Goal: Transaction & Acquisition: Purchase product/service

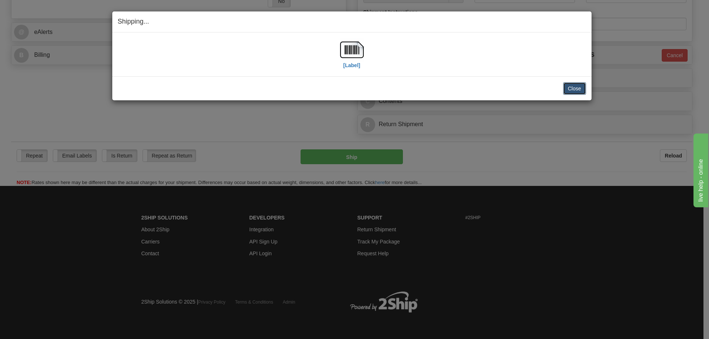
click at [578, 89] on button "Close" at bounding box center [574, 88] width 23 height 13
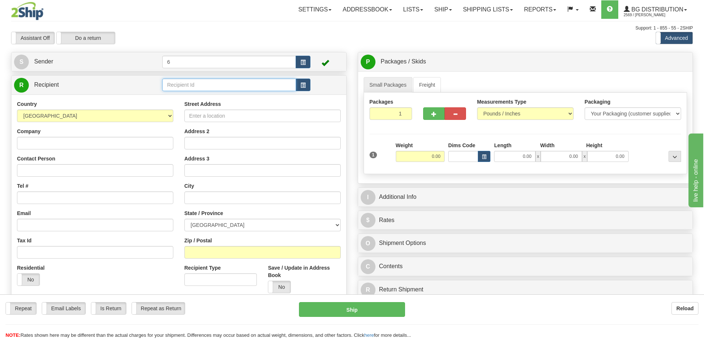
click at [209, 87] on input "text" at bounding box center [229, 85] width 134 height 13
drag, startPoint x: 215, startPoint y: 83, endPoint x: 183, endPoint y: 73, distance: 33.3
click at [215, 83] on input "text" at bounding box center [229, 85] width 134 height 13
click at [66, 27] on div "Support: 1 - 855 - 55 - 2SHIP" at bounding box center [352, 28] width 682 height 6
click at [85, 37] on label "Do a return" at bounding box center [86, 38] width 58 height 12
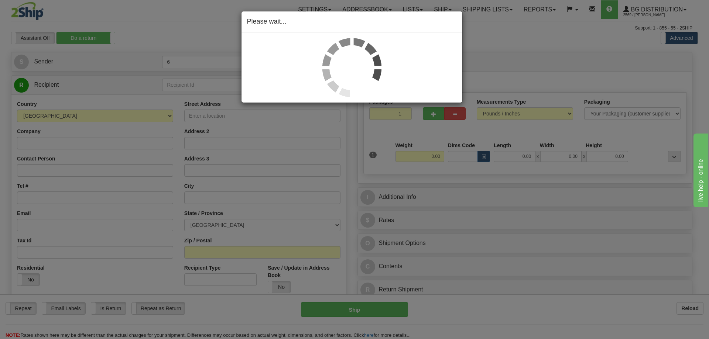
type input "6"
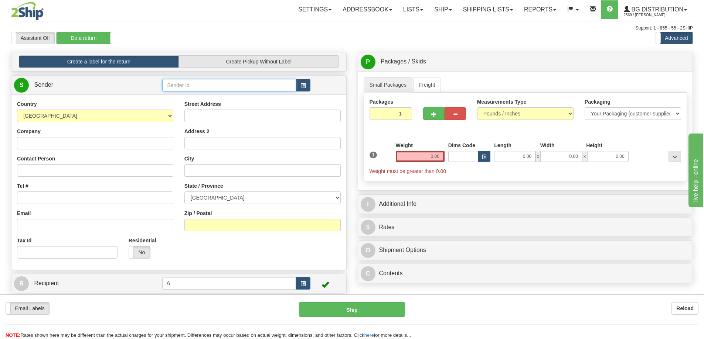
click at [188, 90] on input "text" at bounding box center [229, 85] width 134 height 13
type input "46013"
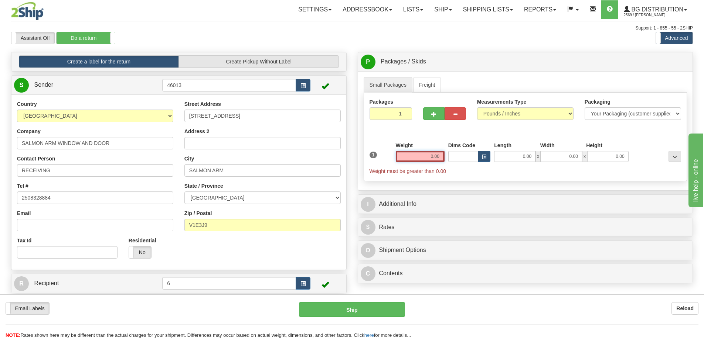
click at [437, 154] on input "0.00" at bounding box center [420, 156] width 49 height 11
type input "0.00"
click at [423, 152] on div "Weight 0.00" at bounding box center [420, 152] width 49 height 20
drag, startPoint x: 426, startPoint y: 155, endPoint x: 420, endPoint y: 158, distance: 6.3
click at [424, 156] on input "0.00" at bounding box center [420, 156] width 49 height 11
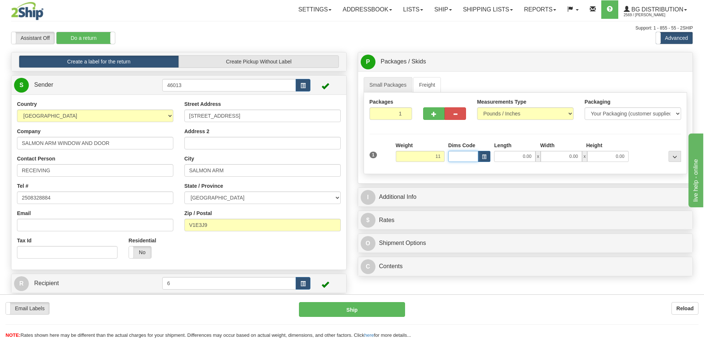
type input "11.00"
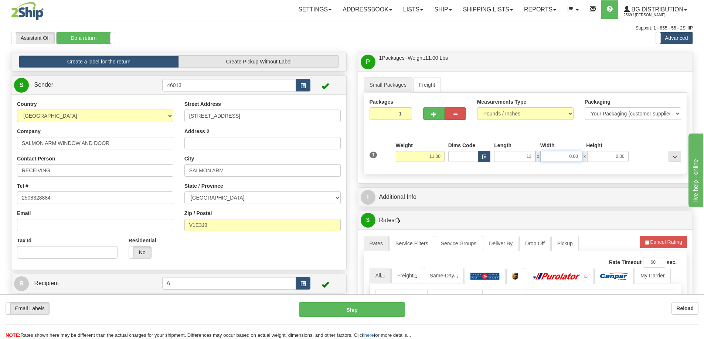
type input "13.00"
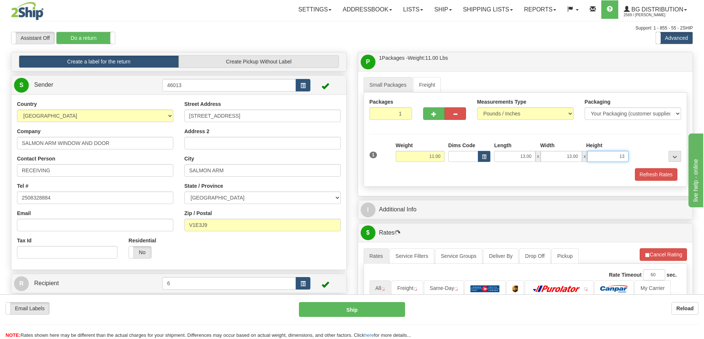
type input "13"
type input "13.00"
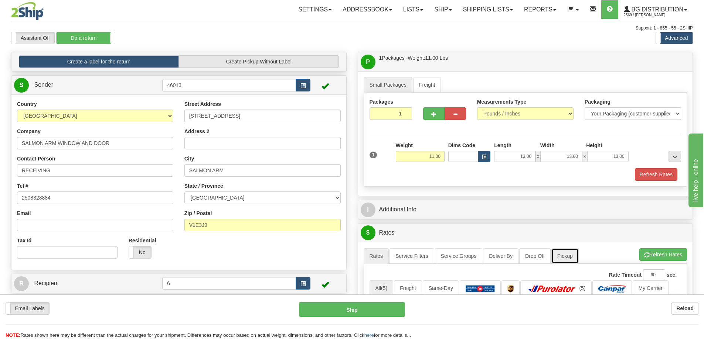
click at [563, 263] on link "Pickup" at bounding box center [564, 257] width 27 height 16
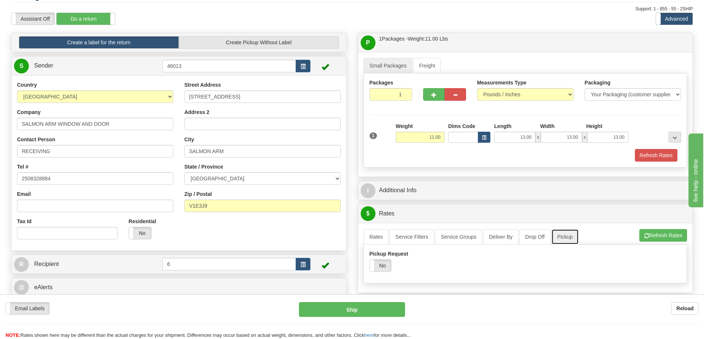
scroll to position [37, 0]
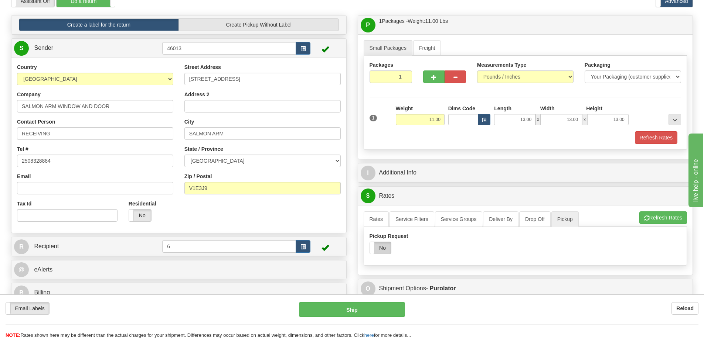
click at [380, 247] on label "No" at bounding box center [380, 248] width 21 height 12
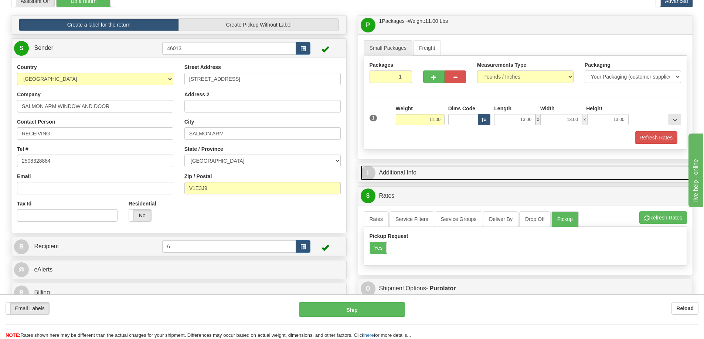
click at [425, 173] on link "I Additional Info" at bounding box center [526, 172] width 330 height 15
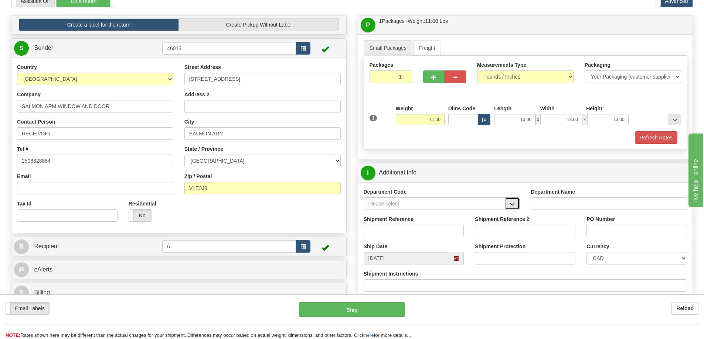
click at [507, 210] on button "button" at bounding box center [512, 204] width 15 height 13
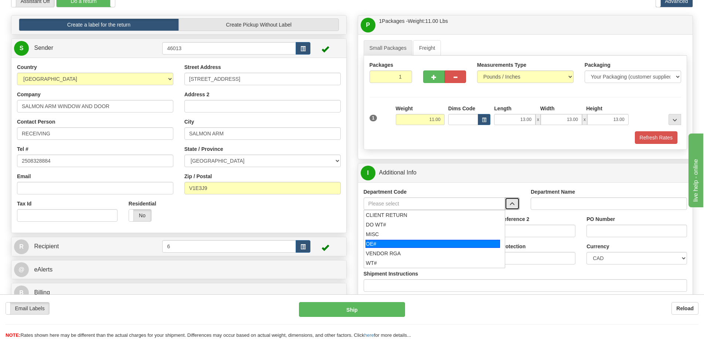
drag, startPoint x: 380, startPoint y: 244, endPoint x: 386, endPoint y: 235, distance: 10.9
click at [380, 244] on div "OE#" at bounding box center [432, 244] width 134 height 8
type input "OE#"
type input "ORDERS"
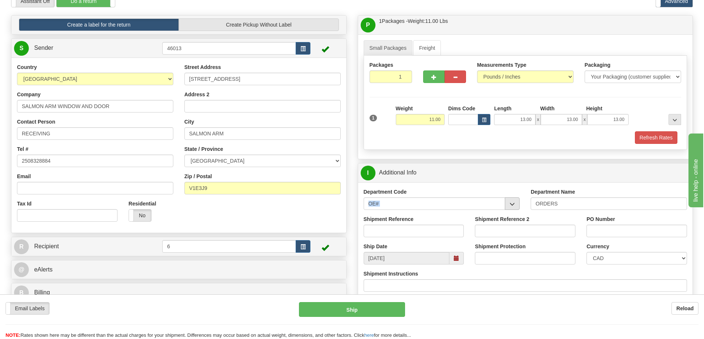
click at [518, 205] on div "Department Code OE# CLIENT RETURN DO WT# MISC OE# VENDOR RGA WT#" at bounding box center [441, 201] width 167 height 27
click at [515, 204] on span "button" at bounding box center [511, 204] width 5 height 5
drag, startPoint x: 439, startPoint y: 204, endPoint x: 298, endPoint y: 211, distance: 141.3
click at [298, 15] on div "Create a label for the return Create Pickup Without Label S Sender 46013" at bounding box center [352, 15] width 693 height 0
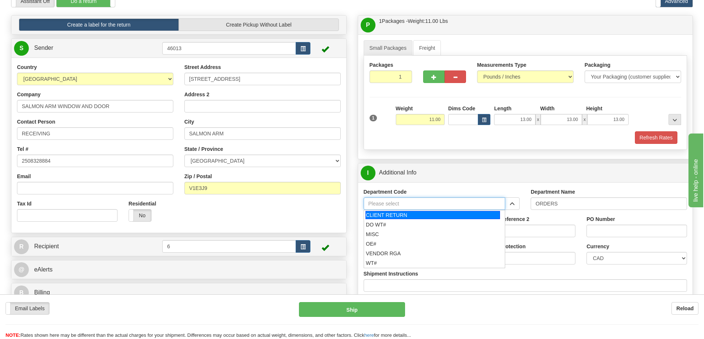
click at [386, 214] on div "CLIENT RETURN" at bounding box center [432, 215] width 134 height 8
type input "CLIENT RETURN"
type input "RETURN LABELS"
type input "CLIENT RETURN"
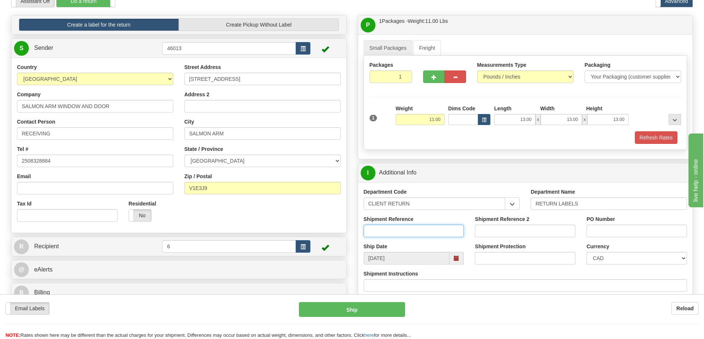
click at [379, 237] on input "Shipment Reference" at bounding box center [413, 231] width 100 height 13
click at [416, 233] on input "Shipment Reference" at bounding box center [413, 231] width 100 height 13
type input "6003116-00"
type input "60033116-00"
drag, startPoint x: 402, startPoint y: 231, endPoint x: 302, endPoint y: 239, distance: 100.1
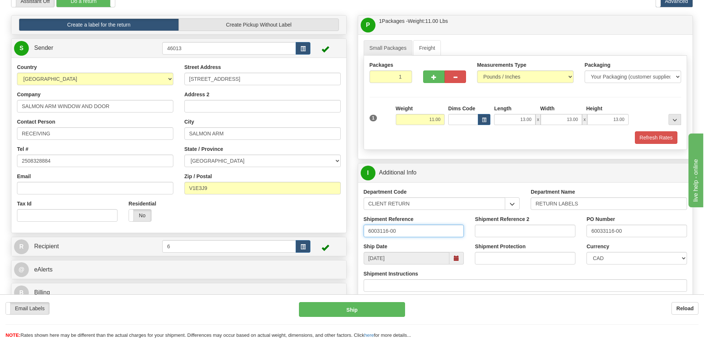
click at [308, 15] on div "Create a label for the return Create Pickup Without Label S Sender 46013" at bounding box center [352, 15] width 693 height 0
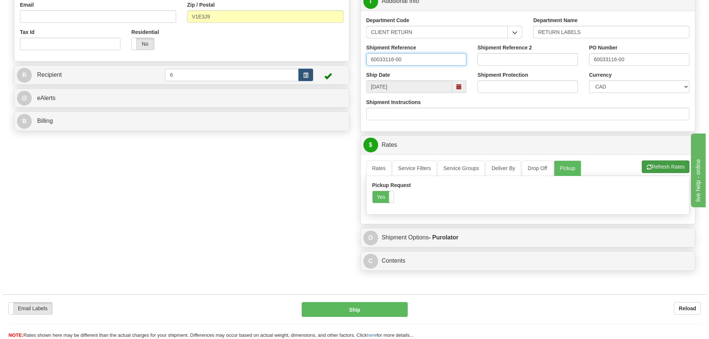
scroll to position [259, 0]
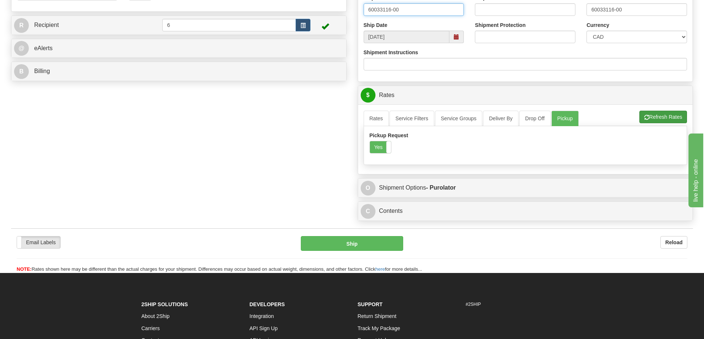
type input "60033116-00"
click at [667, 119] on button "Refresh Rates" at bounding box center [663, 117] width 48 height 13
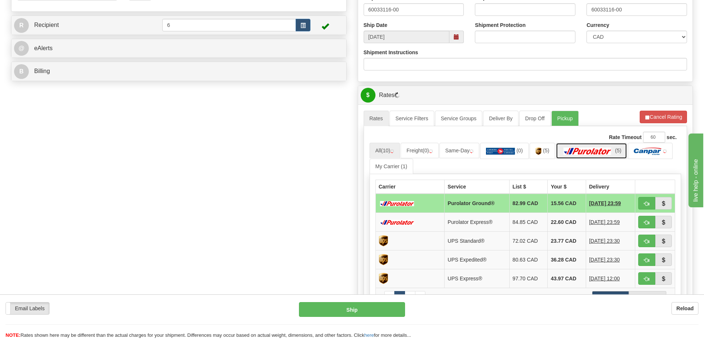
click at [588, 151] on img at bounding box center [587, 151] width 52 height 7
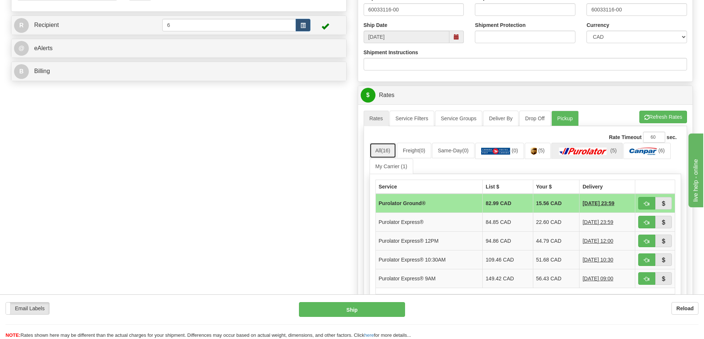
click at [385, 152] on span "(16)" at bounding box center [385, 151] width 9 height 6
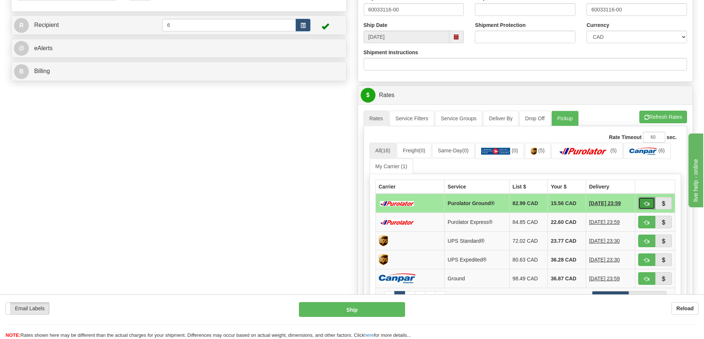
click at [648, 204] on span "button" at bounding box center [646, 204] width 5 height 5
type input "260"
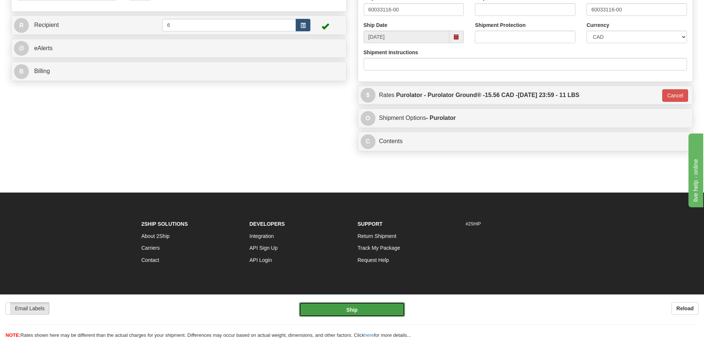
click at [335, 308] on button "Ship" at bounding box center [352, 310] width 106 height 15
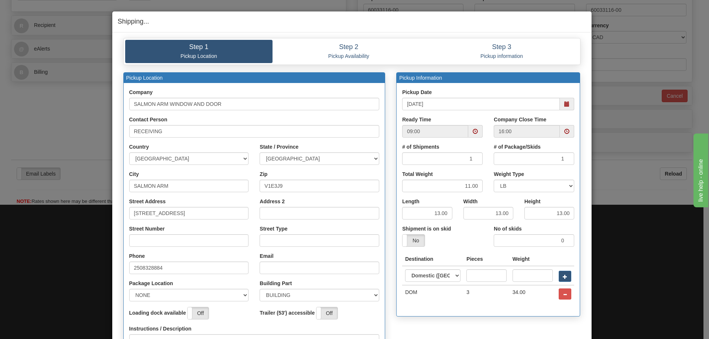
click at [564, 103] on span at bounding box center [566, 104] width 5 height 5
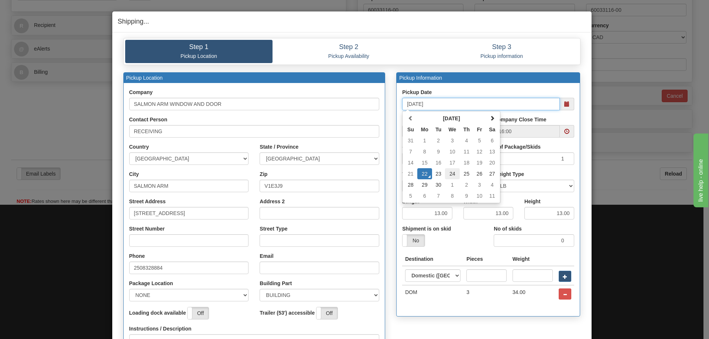
click at [450, 175] on td "24" at bounding box center [452, 173] width 15 height 11
type input "[DATE]"
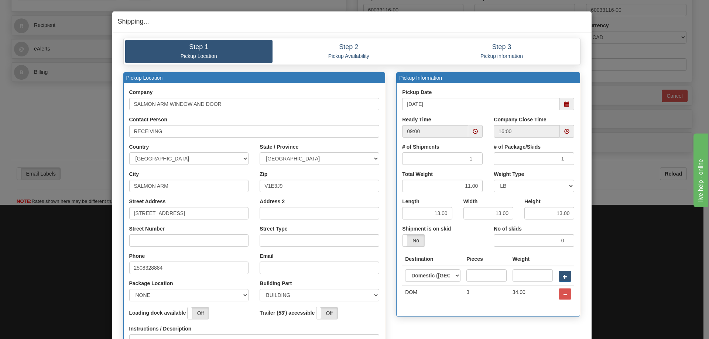
click at [476, 133] on span at bounding box center [475, 131] width 14 height 13
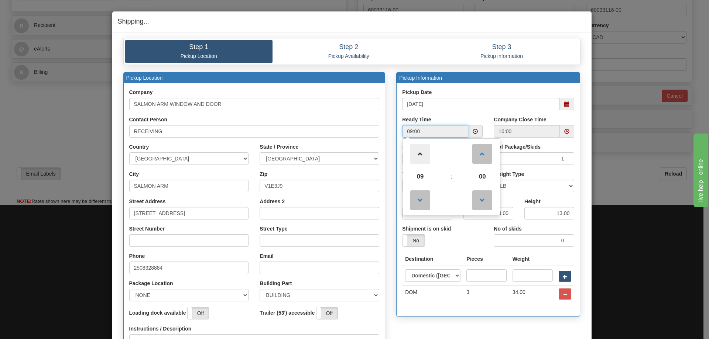
click at [421, 154] on span at bounding box center [420, 154] width 20 height 20
type input "12:00"
click at [565, 146] on div "# of Package/Skids 1" at bounding box center [534, 154] width 81 height 22
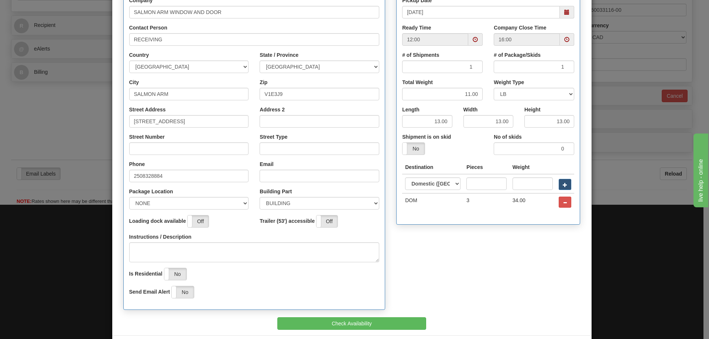
scroll to position [124, 0]
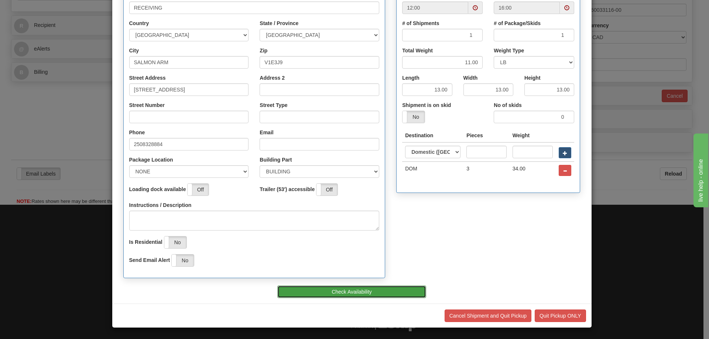
click at [362, 294] on button "Check Availability" at bounding box center [351, 292] width 149 height 13
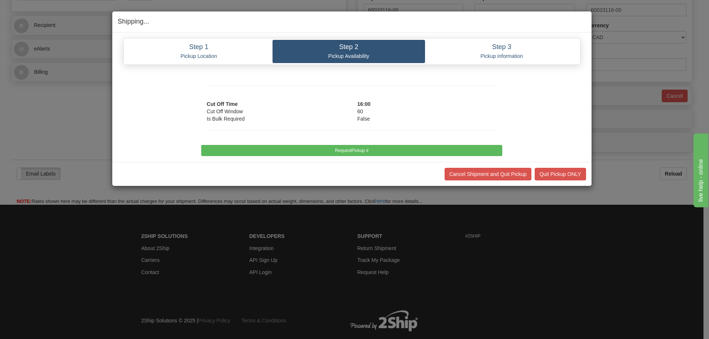
scroll to position [0, 0]
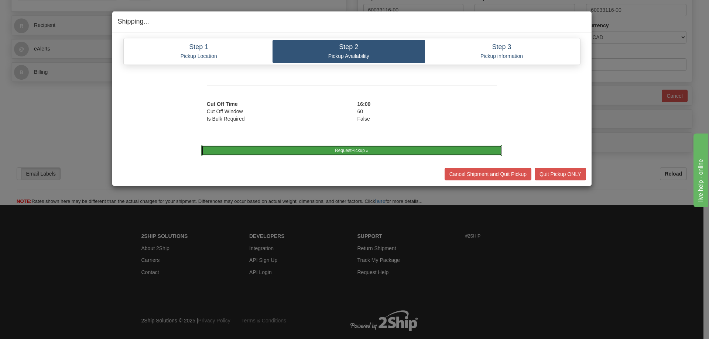
click at [343, 151] on button "RequestPickup #" at bounding box center [351, 150] width 301 height 11
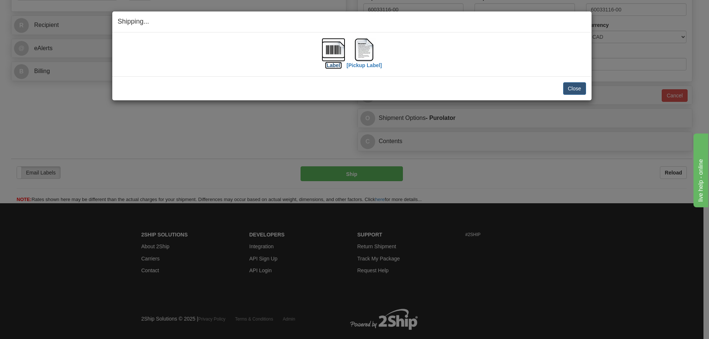
click at [334, 66] on label "[Label]" at bounding box center [333, 65] width 17 height 7
